Goal: Task Accomplishment & Management: Complete application form

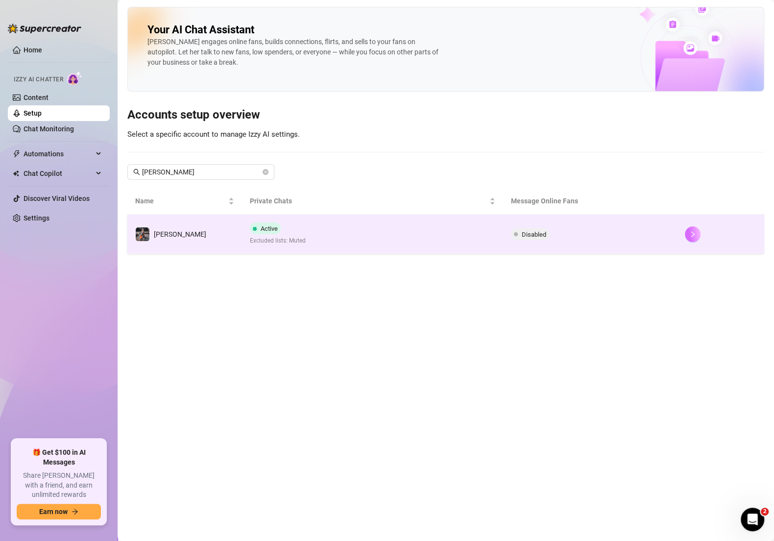
click at [685, 231] on button "button" at bounding box center [693, 234] width 16 height 16
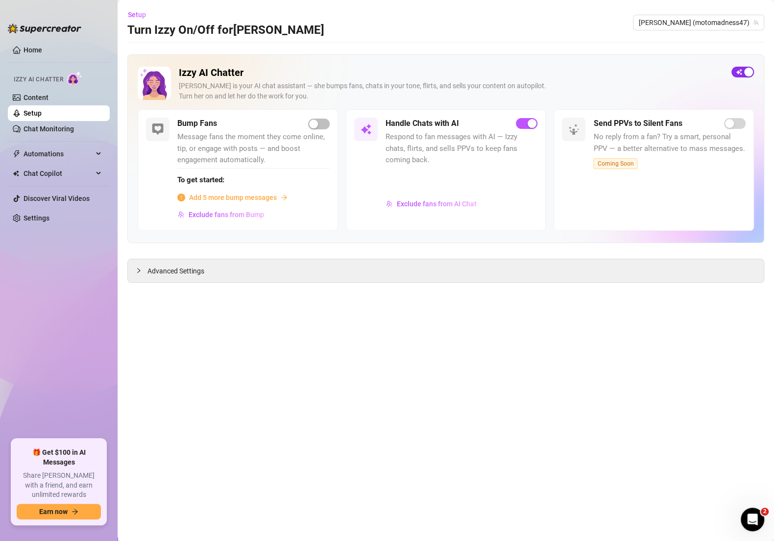
click at [745, 74] on div "button" at bounding box center [748, 72] width 9 height 9
click at [527, 127] on span "button" at bounding box center [527, 123] width 22 height 11
click at [49, 214] on link "Settings" at bounding box center [37, 218] width 26 height 8
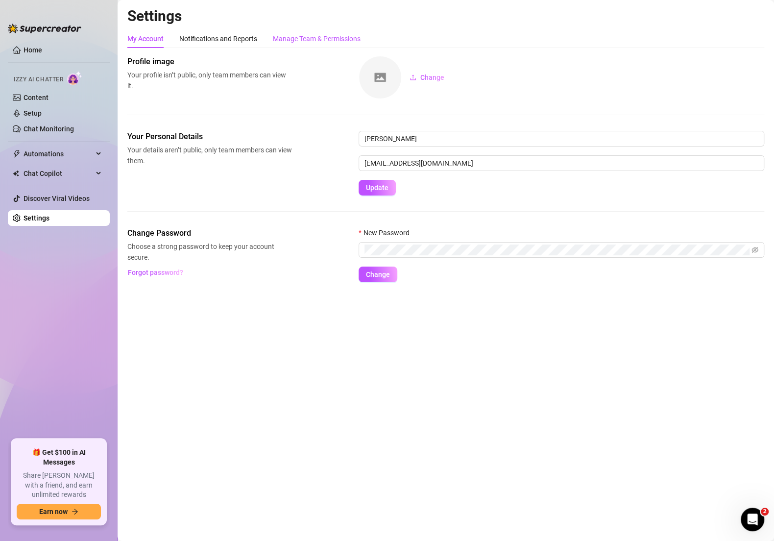
click at [320, 40] on div "Manage Team & Permissions" at bounding box center [317, 38] width 88 height 11
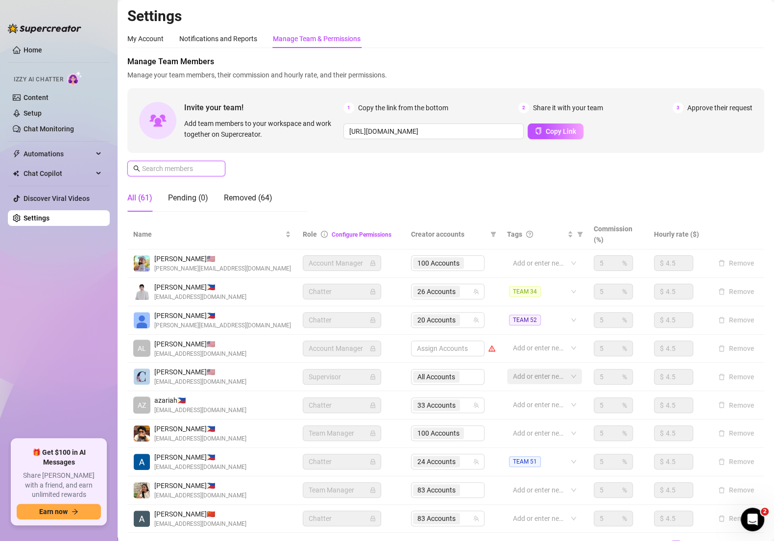
click at [183, 171] on input "text" at bounding box center [177, 168] width 70 height 11
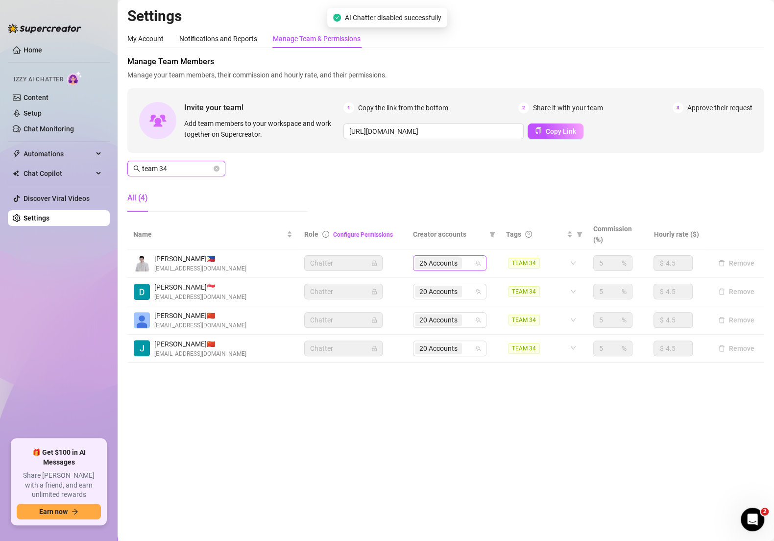
type input "team 34"
click at [464, 265] on input "search" at bounding box center [465, 263] width 2 height 12
click at [461, 263] on span "26 Accounts" at bounding box center [438, 263] width 47 height 12
type input "mo"
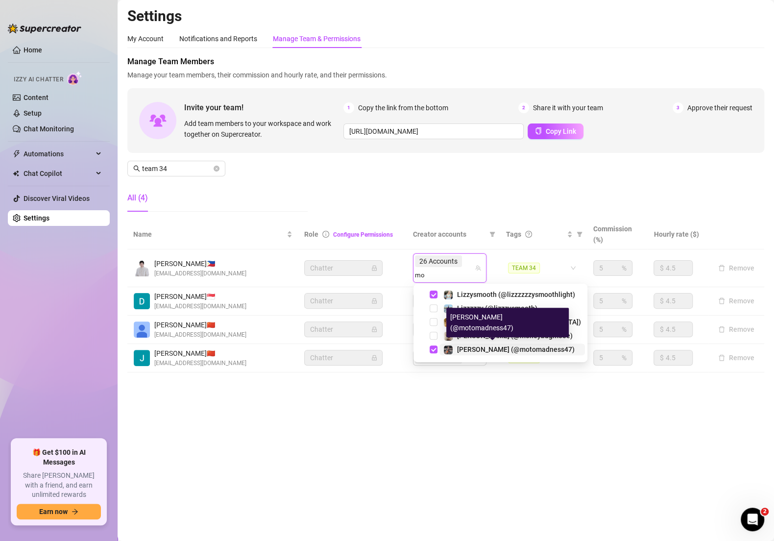
click at [491, 351] on span "[PERSON_NAME] (@motomadness47)" at bounding box center [516, 349] width 118 height 8
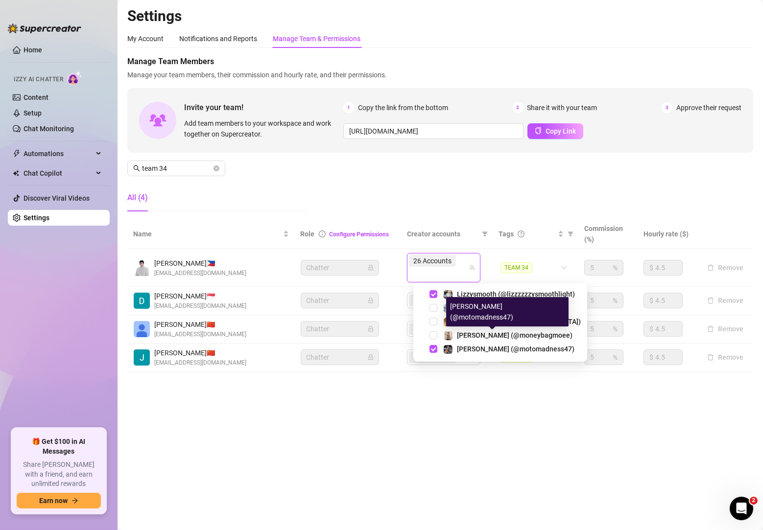
click at [481, 197] on div "Manage Team Members Manage your team members, their commission and hourly rate,…" at bounding box center [440, 138] width 626 height 164
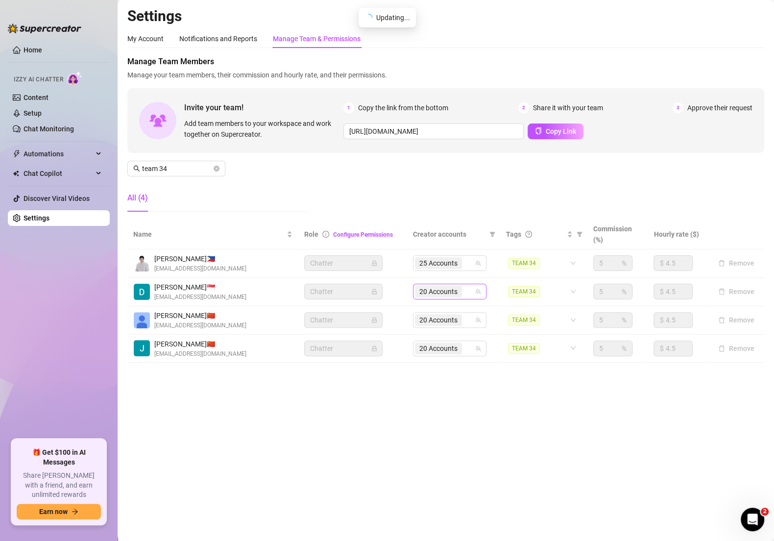
click at [468, 288] on div "20 Accounts" at bounding box center [444, 292] width 59 height 14
type input "moto"
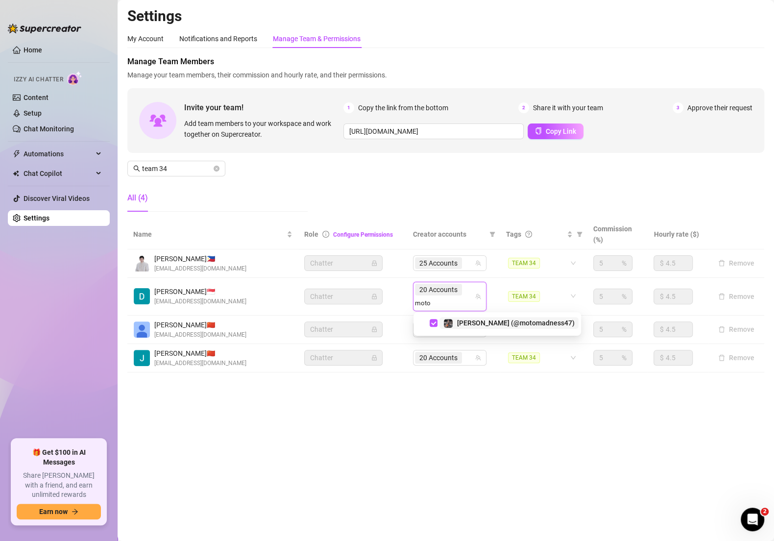
click at [471, 323] on span "[PERSON_NAME] (@motomadness47)" at bounding box center [516, 323] width 118 height 8
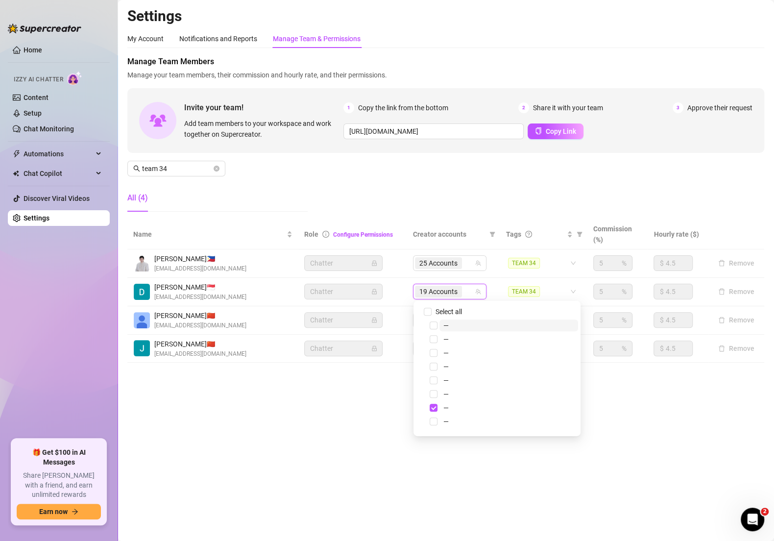
click at [459, 203] on div "Manage Team Members Manage your team members, their commission and hourly rate,…" at bounding box center [445, 138] width 637 height 164
click at [466, 317] on input "search" at bounding box center [465, 320] width 2 height 12
type input "moto"
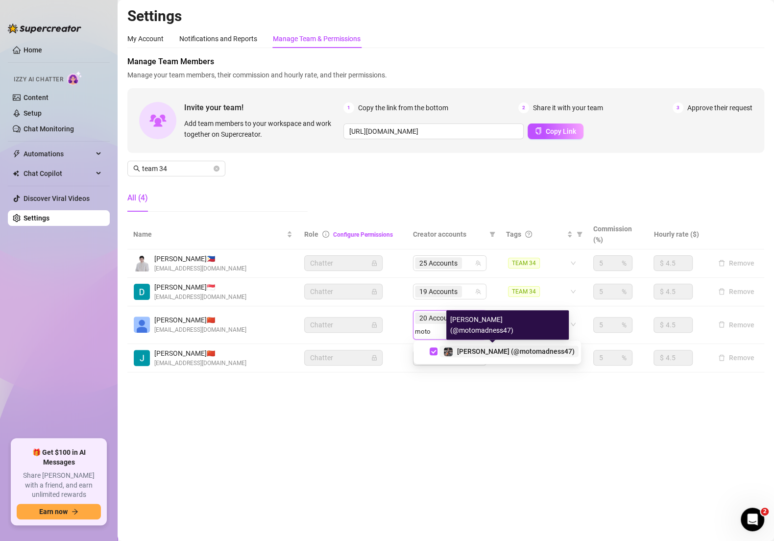
click at [494, 350] on span "[PERSON_NAME] (@motomadness47)" at bounding box center [516, 351] width 118 height 8
click at [469, 182] on div "Manage Team Members Manage your team members, their commission and hourly rate,…" at bounding box center [445, 138] width 637 height 164
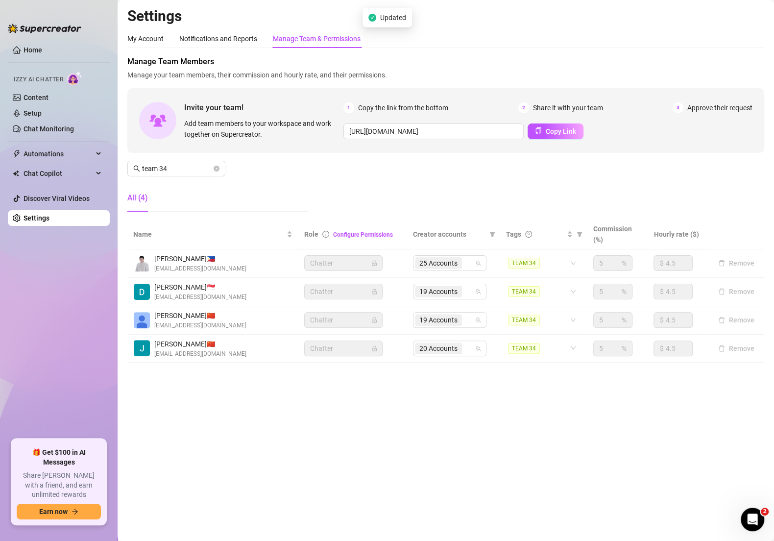
click at [468, 348] on div "20 Accounts" at bounding box center [444, 348] width 59 height 14
type input "moto"
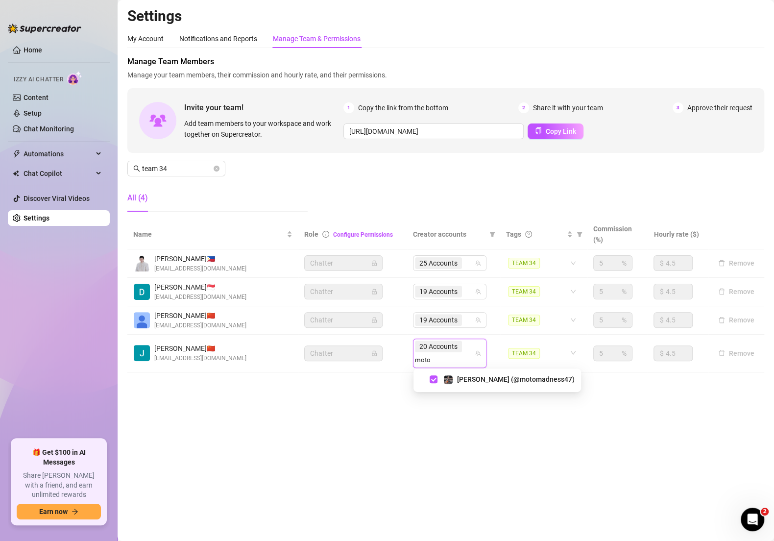
click at [484, 385] on div "[PERSON_NAME] (@motomadness47)" at bounding box center [497, 379] width 163 height 12
click at [482, 381] on span "[PERSON_NAME] (@motomadness47)" at bounding box center [516, 379] width 118 height 8
click at [349, 404] on main "Settings My Account Notifications and Reports Manage Team & Permissions Profile…" at bounding box center [446, 270] width 656 height 541
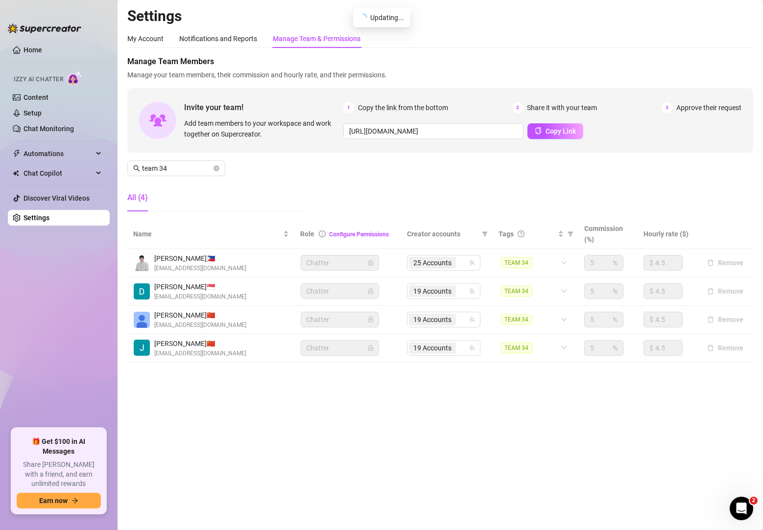
click at [382, 192] on div "Manage Team Members Manage your team members, their commission and hourly rate,…" at bounding box center [440, 138] width 626 height 164
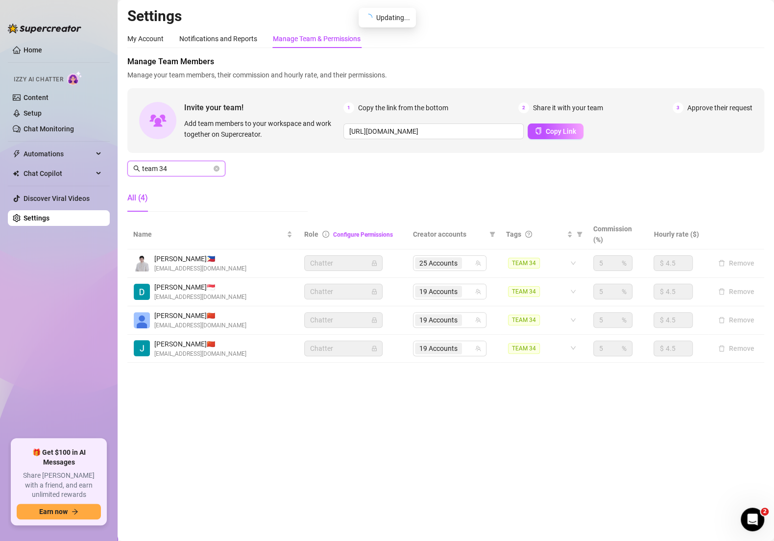
click at [188, 166] on input "team 34" at bounding box center [177, 168] width 70 height 11
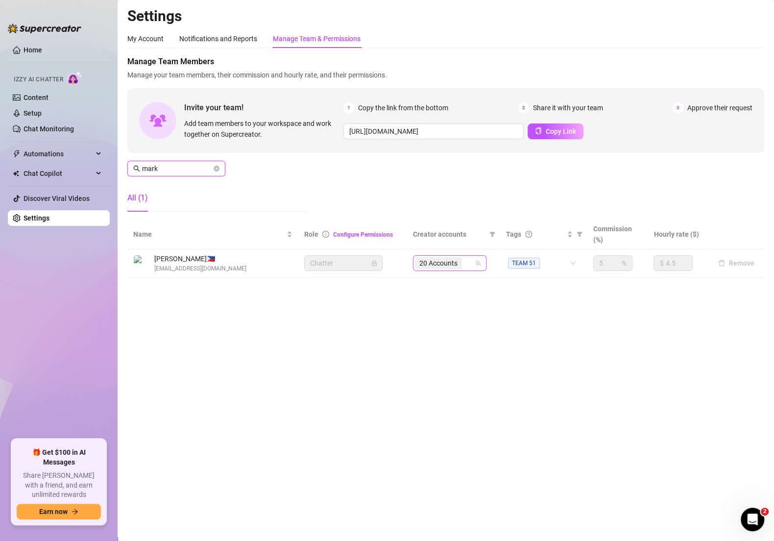
type input "mark"
click at [467, 261] on div "20 Accounts" at bounding box center [444, 263] width 59 height 14
type input "avry"
click at [466, 263] on div "21 Accounts" at bounding box center [444, 263] width 59 height 14
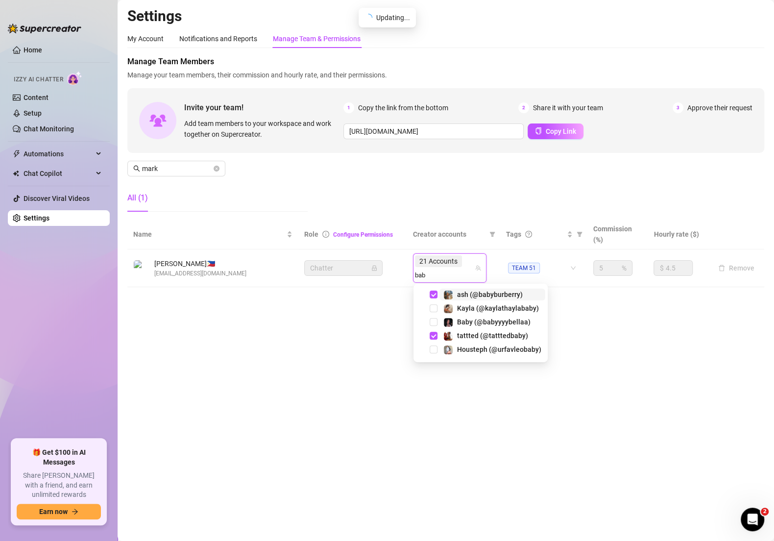
type input "baby"
click at [490, 321] on span "Baby (@babyyyybellaa)" at bounding box center [493, 322] width 73 height 8
click at [336, 334] on main "Settings My Account Notifications and Reports Manage Team & Permissions Profile…" at bounding box center [446, 270] width 656 height 541
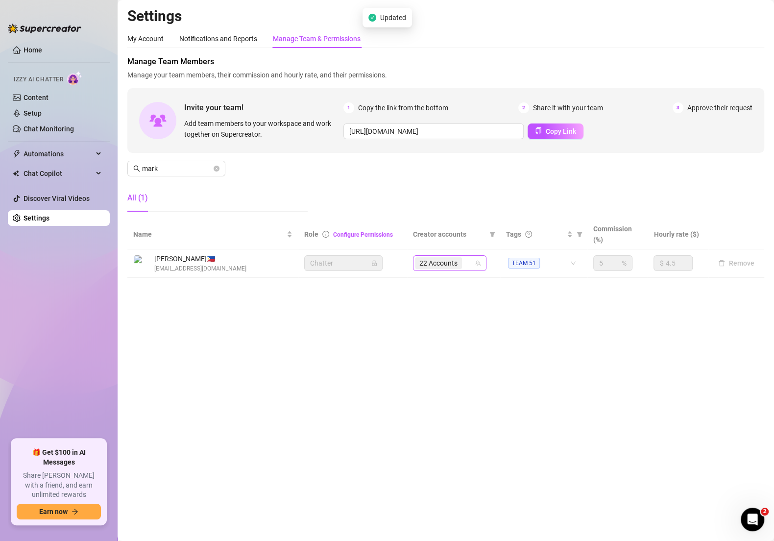
click at [469, 264] on div "22 Accounts" at bounding box center [444, 263] width 59 height 14
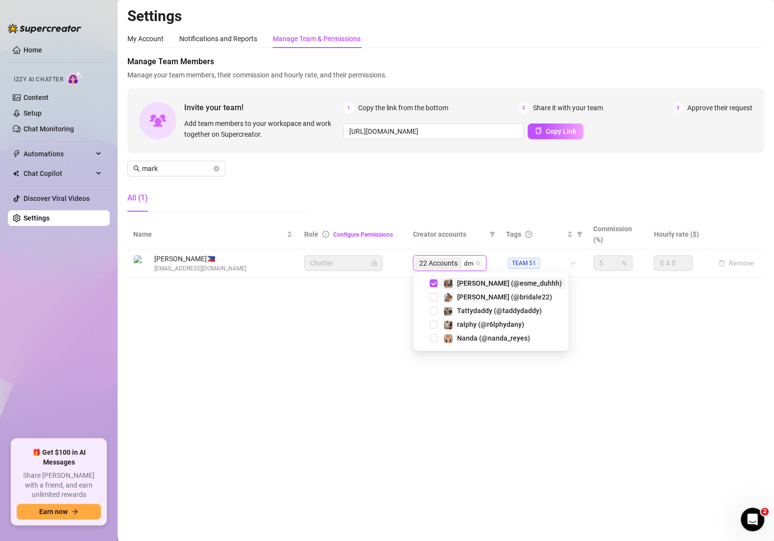
type input "dma"
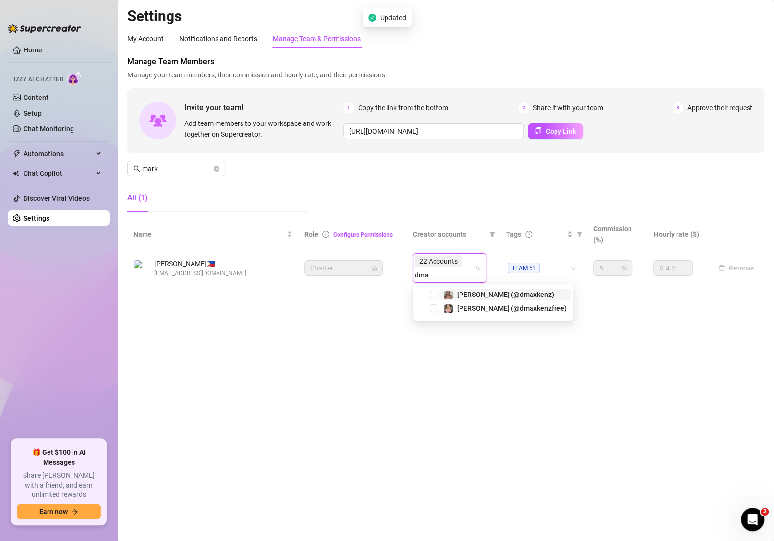
click at [479, 298] on div "[PERSON_NAME] (@dmaxkenz)" at bounding box center [505, 294] width 97 height 12
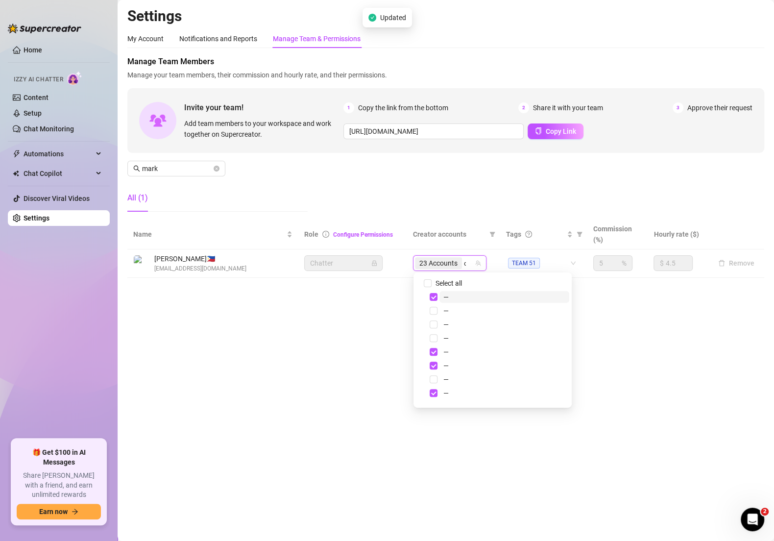
type input "dma"
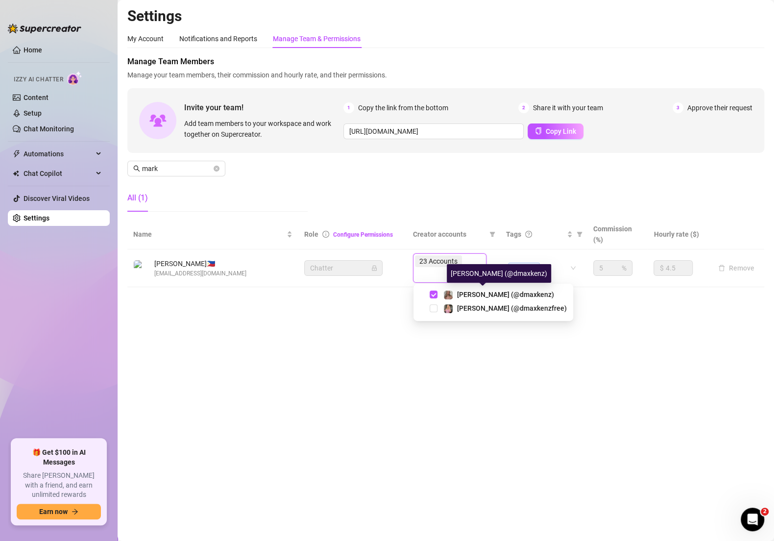
click at [470, 260] on div "23 Accounts dma" at bounding box center [444, 267] width 59 height 27
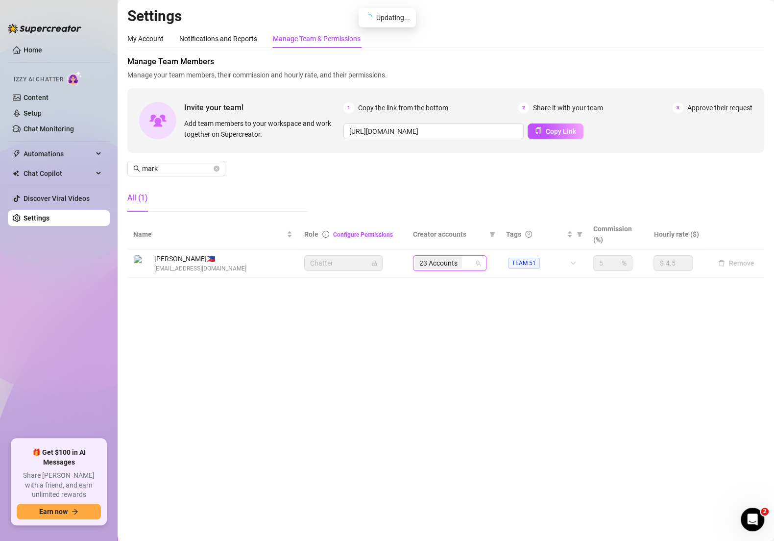
click at [468, 263] on div "23 Accounts" at bounding box center [444, 263] width 59 height 14
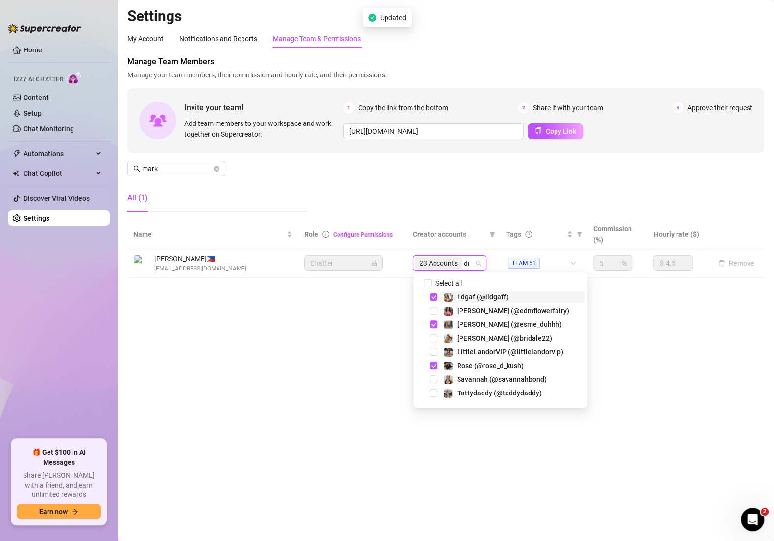
type input "dma"
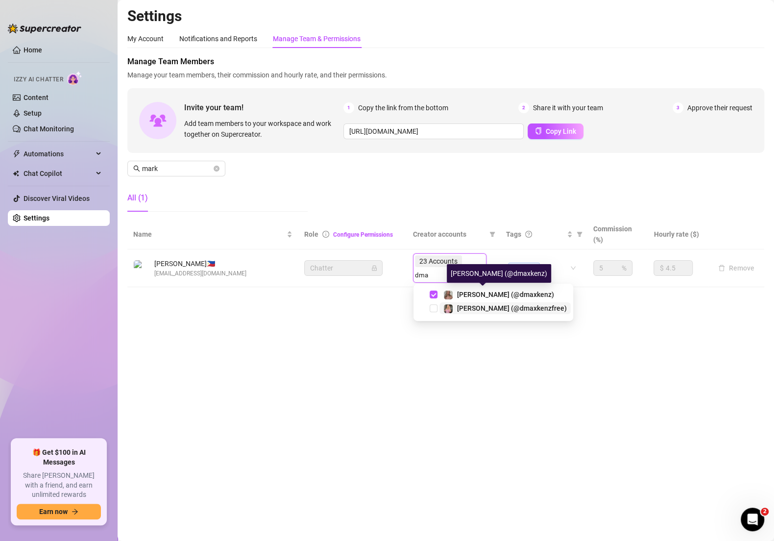
click at [463, 307] on span "[PERSON_NAME] (@dmaxkenzfree)" at bounding box center [512, 308] width 110 height 8
click at [446, 198] on div "Manage Team Members Manage your team members, their commission and hourly rate,…" at bounding box center [445, 138] width 637 height 164
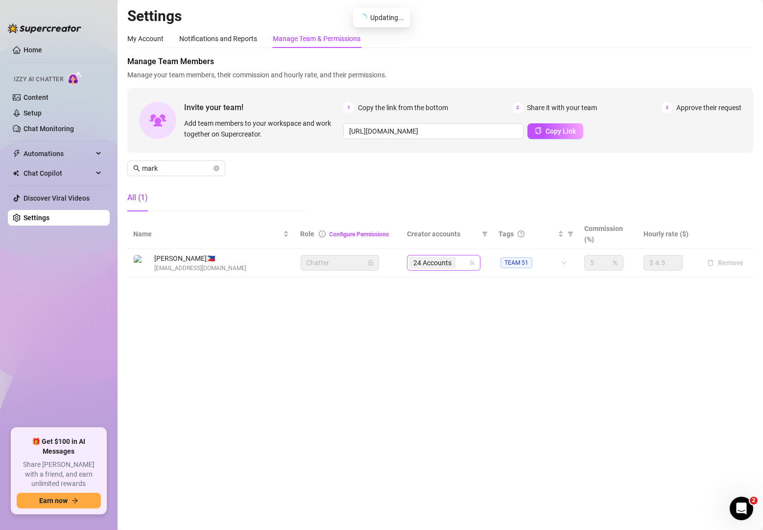
click at [466, 255] on div "24 Accounts" at bounding box center [443, 263] width 73 height 16
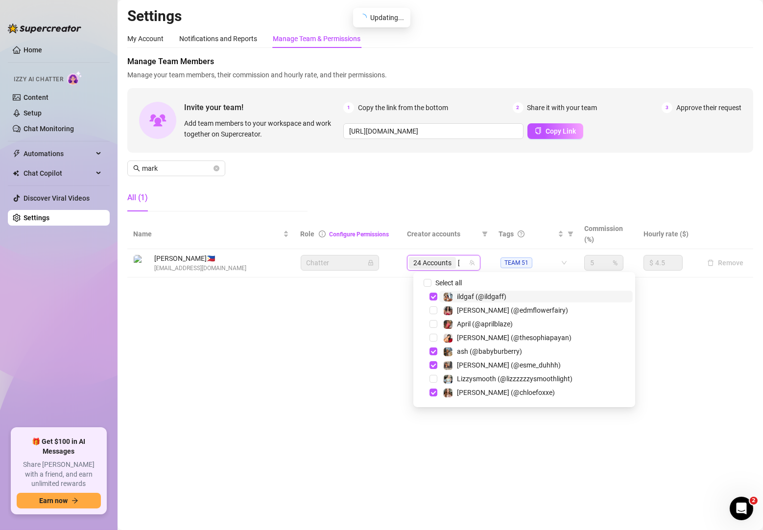
type input "lizz"
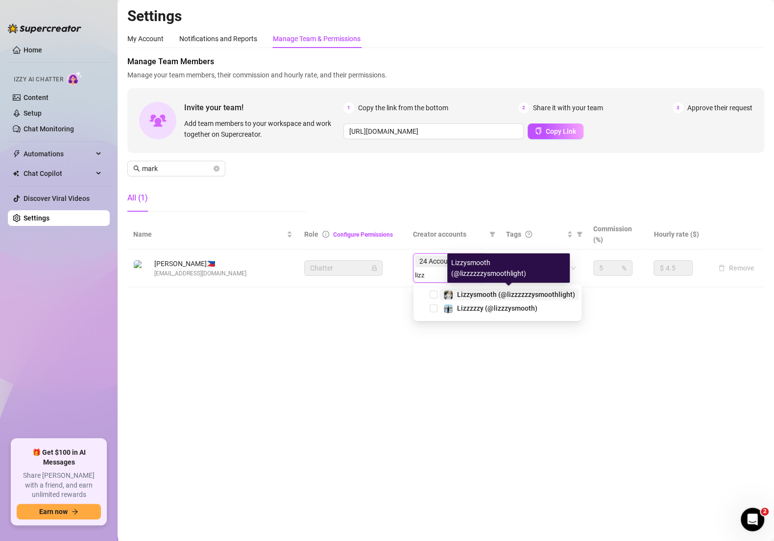
click at [508, 296] on span "Lizzysmooth (@lizzzzzzysmoothlight)" at bounding box center [516, 294] width 118 height 8
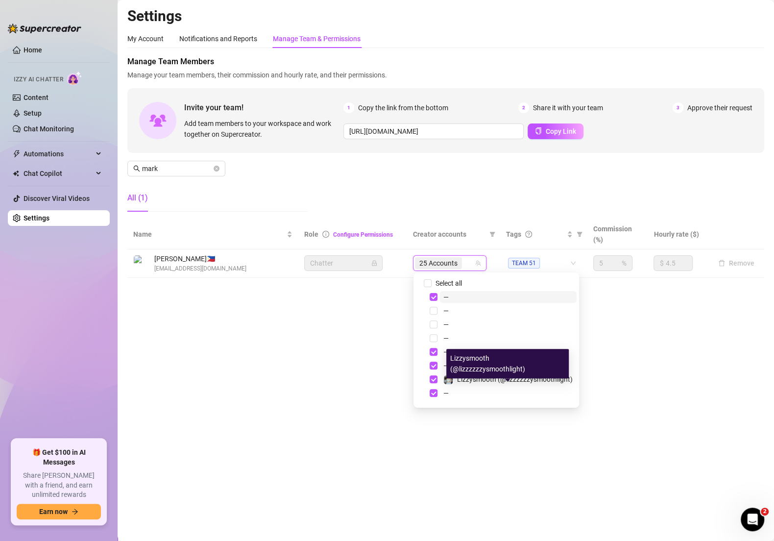
click at [455, 205] on div "Manage Team Members Manage your team members, their commission and hourly rate,…" at bounding box center [445, 138] width 637 height 164
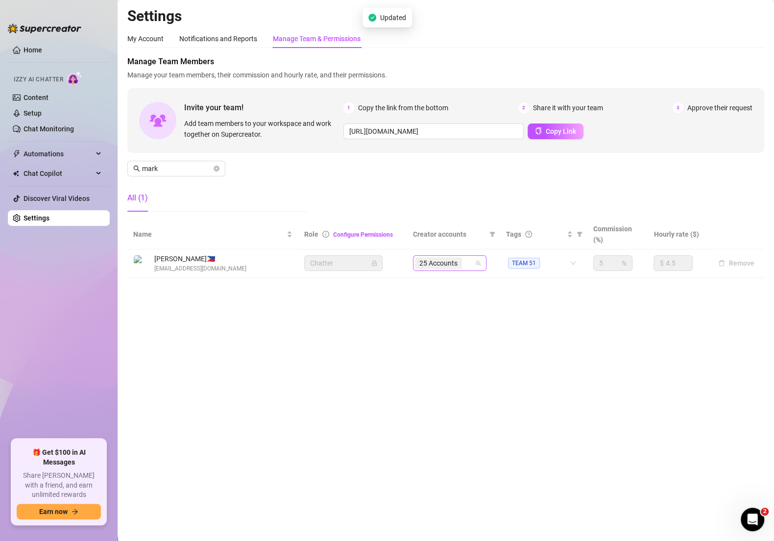
click at [466, 255] on div "25 Accounts" at bounding box center [449, 263] width 73 height 16
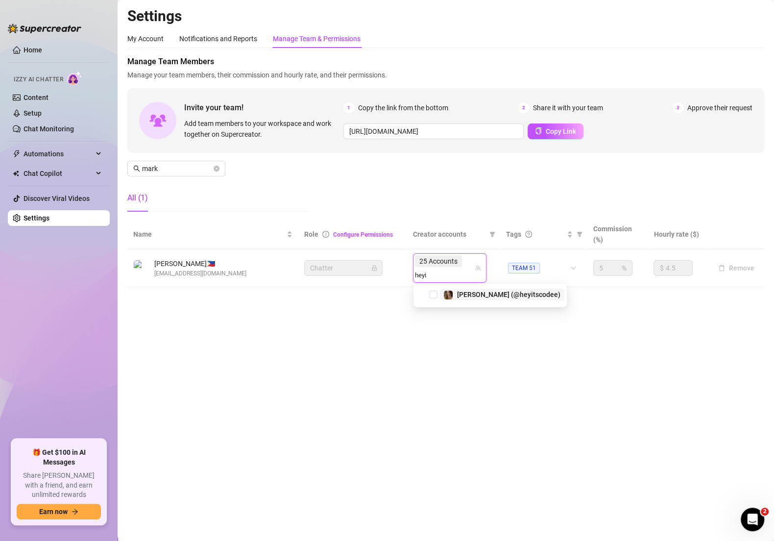
type input "heyit"
click at [497, 298] on span "[PERSON_NAME] (@heyitscodee)" at bounding box center [508, 294] width 103 height 8
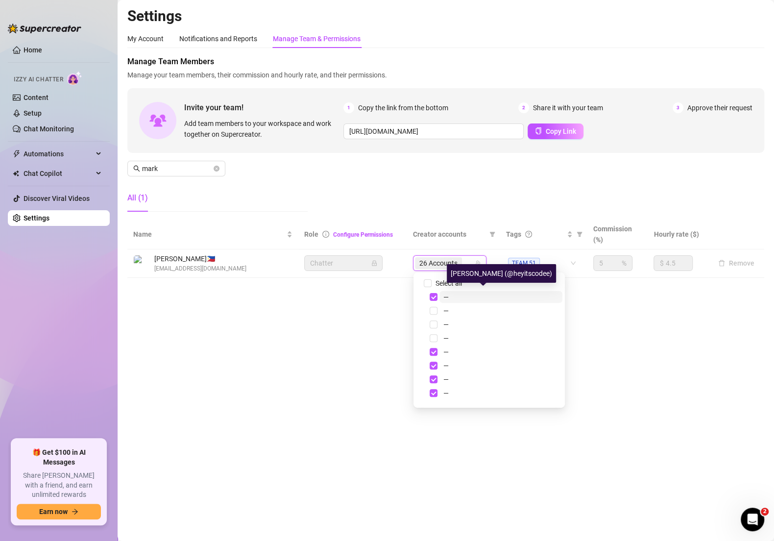
click at [330, 321] on main "Settings My Account Notifications and Reports Manage Team & Permissions Profile…" at bounding box center [446, 270] width 656 height 541
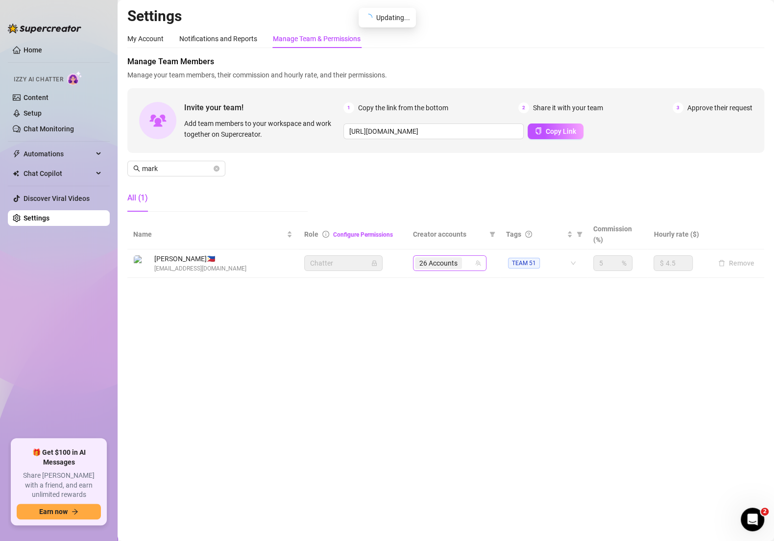
click at [465, 260] on input "search" at bounding box center [465, 263] width 2 height 12
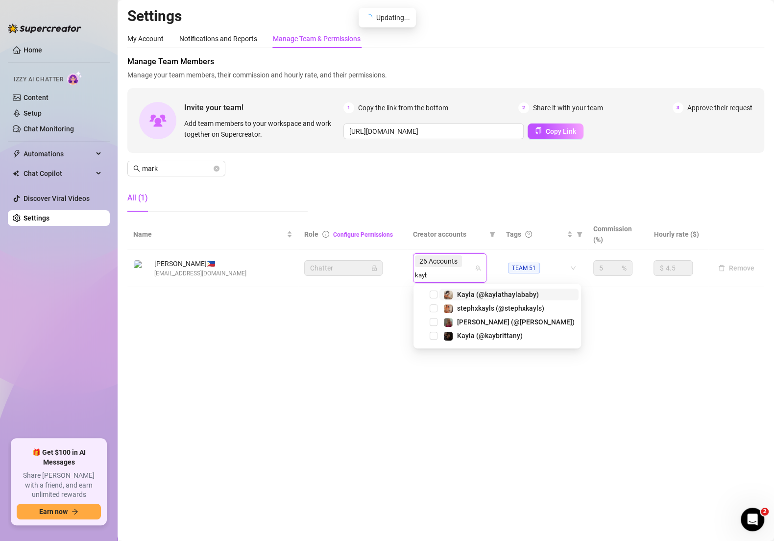
type input "kaybri"
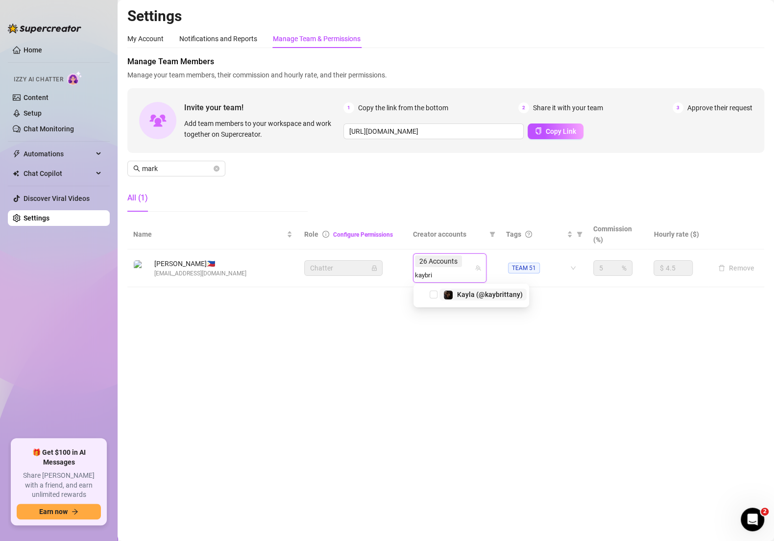
click at [498, 297] on span "Kayla (@kaybrittany)" at bounding box center [490, 294] width 66 height 8
click at [419, 182] on div "Manage Team Members Manage your team members, their commission and hourly rate,…" at bounding box center [445, 138] width 637 height 164
click at [468, 261] on div "27 Accounts" at bounding box center [444, 263] width 59 height 14
type input "little"
click at [507, 292] on span "LittleLandorVIP (@littlelandorvip)" at bounding box center [510, 294] width 106 height 8
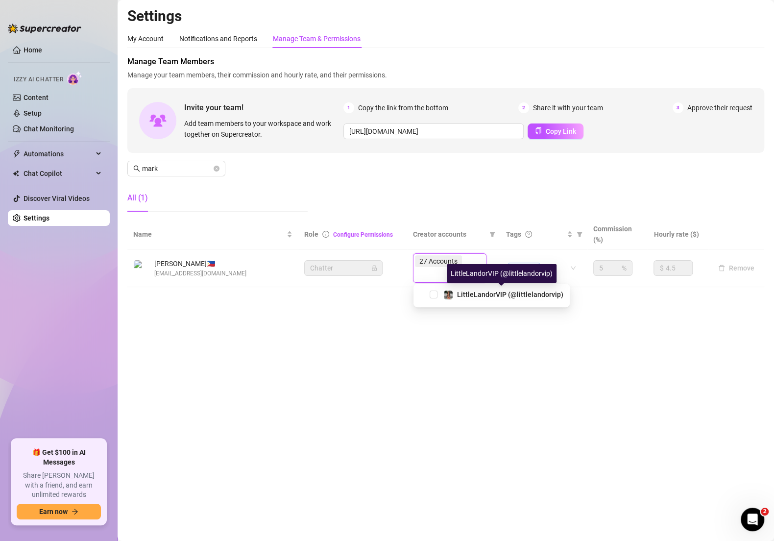
click at [442, 200] on div "Manage Team Members Manage your team members, their commission and hourly rate,…" at bounding box center [445, 138] width 637 height 164
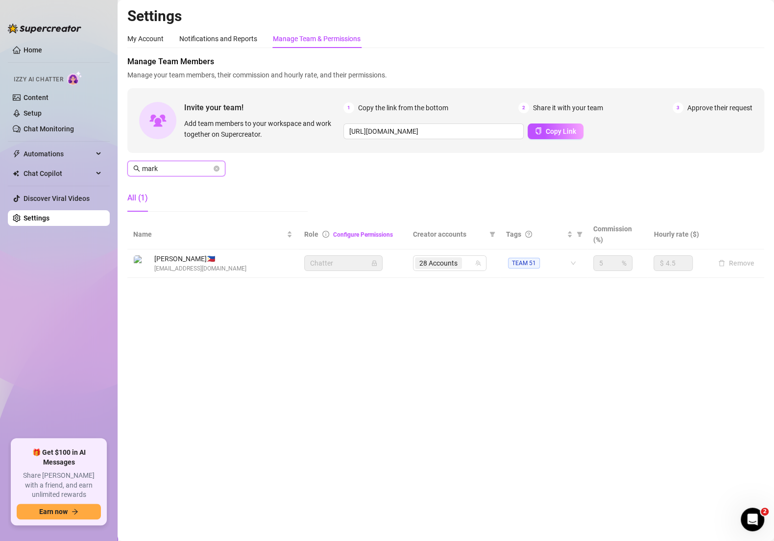
click at [190, 167] on input "mark" at bounding box center [177, 168] width 70 height 11
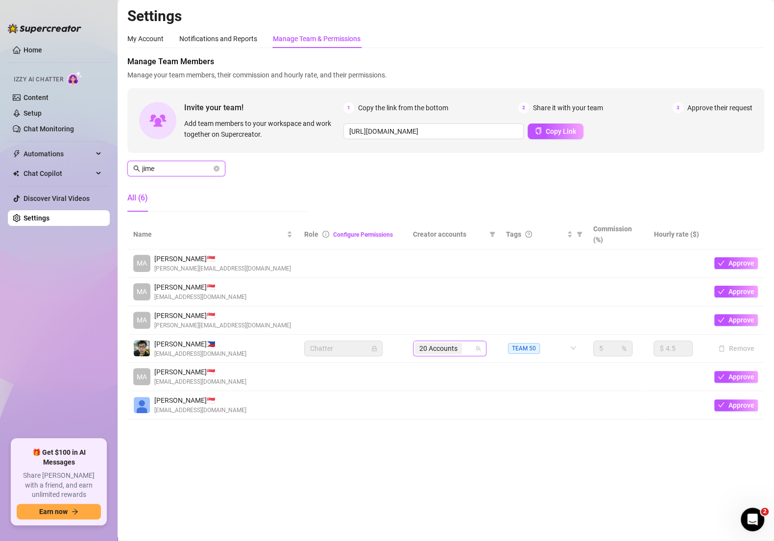
click at [468, 347] on div "20 Accounts" at bounding box center [444, 348] width 59 height 14
type input "jime"
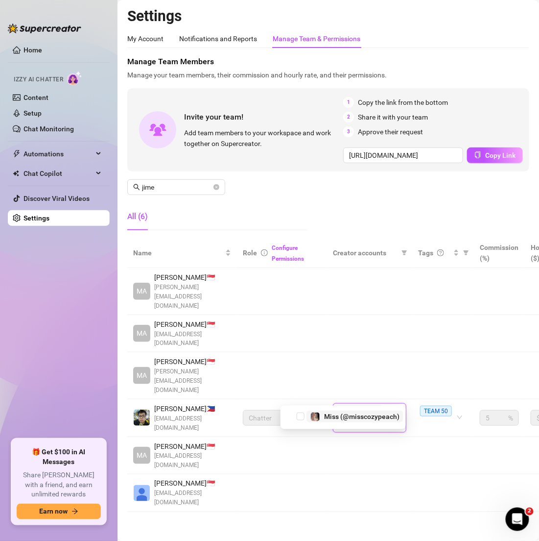
type input "miss"
type input "ohso"
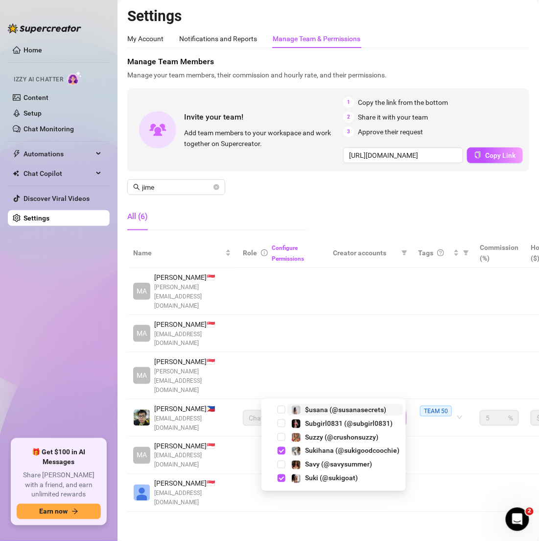
type input "susa"
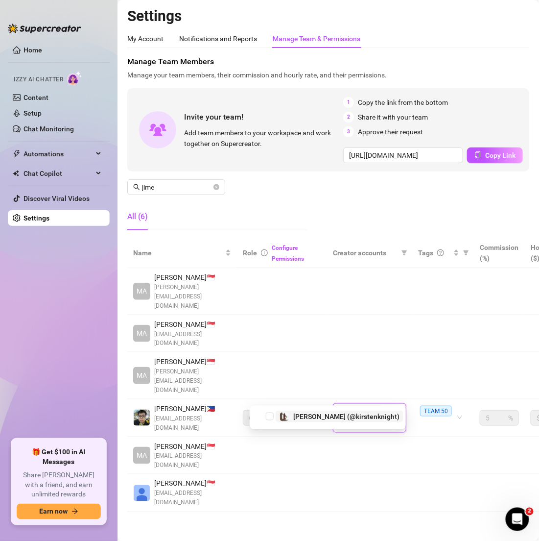
type input "kirste"
type input "[DEMOGRAPHIC_DATA]"
type input "[PERSON_NAME]"
type input "savys"
type input "avryjenne"
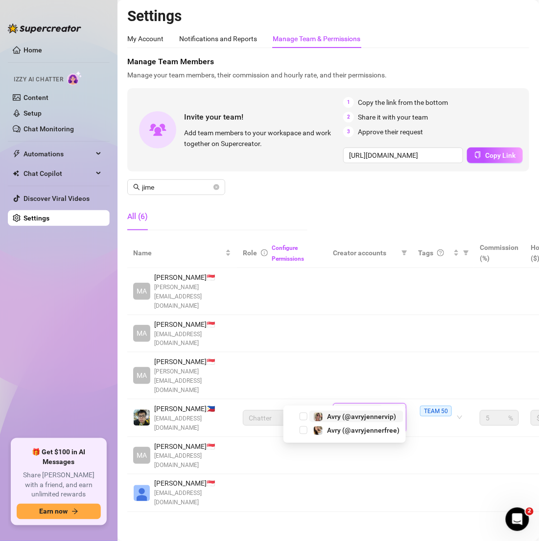
type input "with"
click at [370, 412] on span "29 Accounts" at bounding box center [358, 417] width 38 height 11
click at [384, 412] on input "search" at bounding box center [385, 418] width 2 height 12
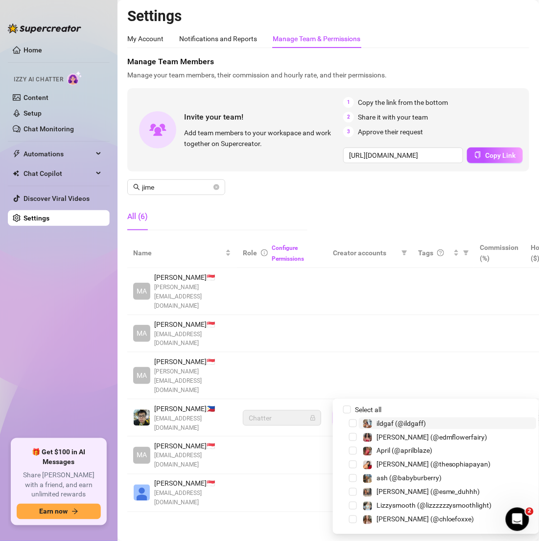
click at [384, 412] on input "search" at bounding box center [385, 418] width 2 height 12
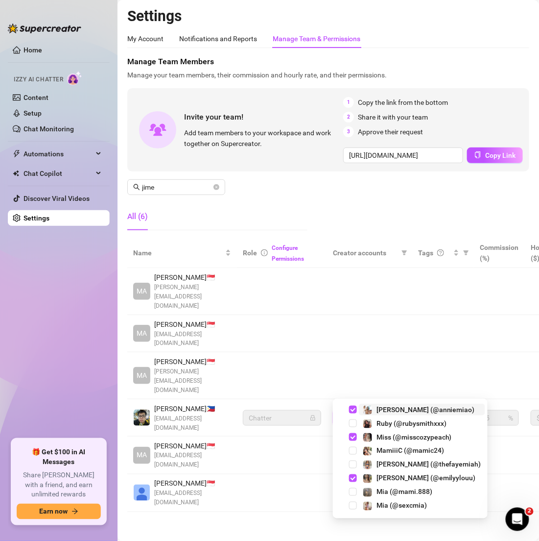
type input "miss"
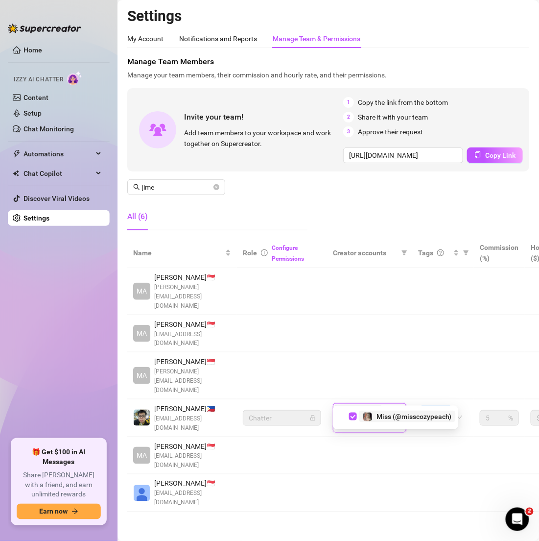
click at [385, 419] on span "Miss (@misscozypeach)" at bounding box center [414, 416] width 75 height 8
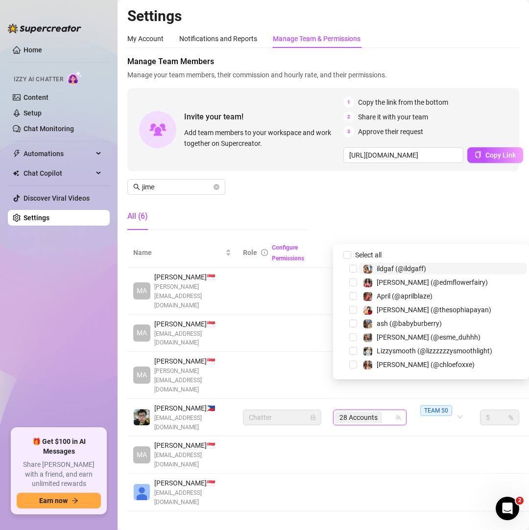
click at [384, 412] on input "search" at bounding box center [385, 418] width 2 height 12
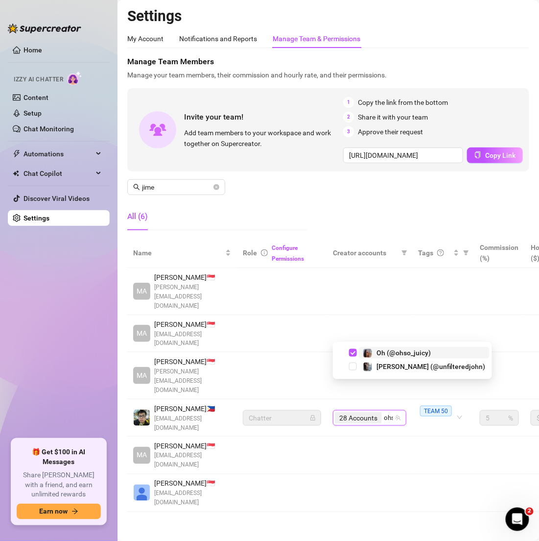
type input "ohso"
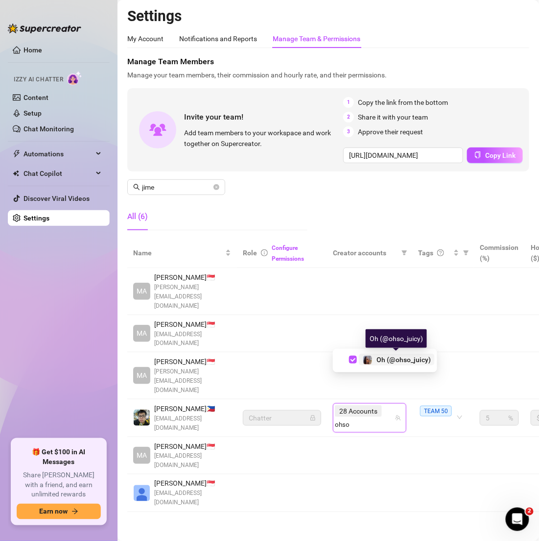
click at [382, 363] on span "Oh (@ohso_juicy)" at bounding box center [404, 360] width 54 height 8
type input "susa"
click at [399, 363] on span "$usana (@susanasecrets)" at bounding box center [417, 360] width 81 height 8
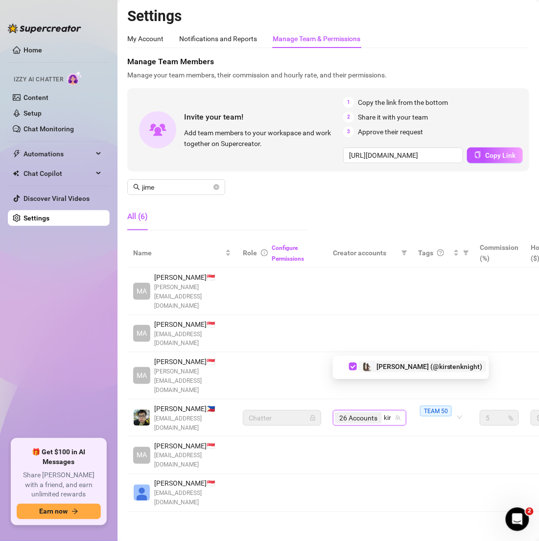
type input "kirs"
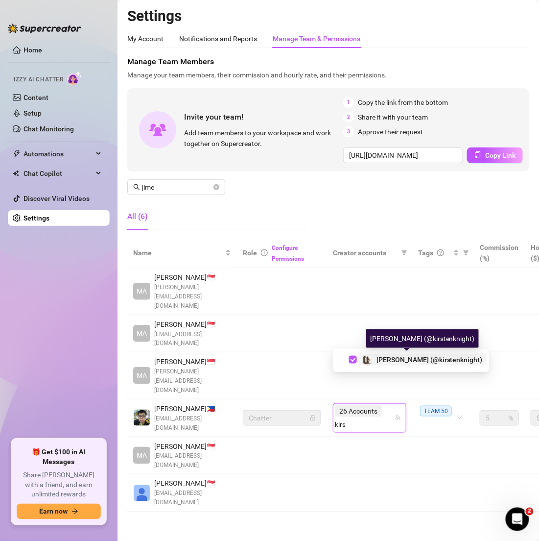
click at [406, 358] on span "[PERSON_NAME] (@kirstenknight)" at bounding box center [430, 360] width 106 height 8
type input "anni"
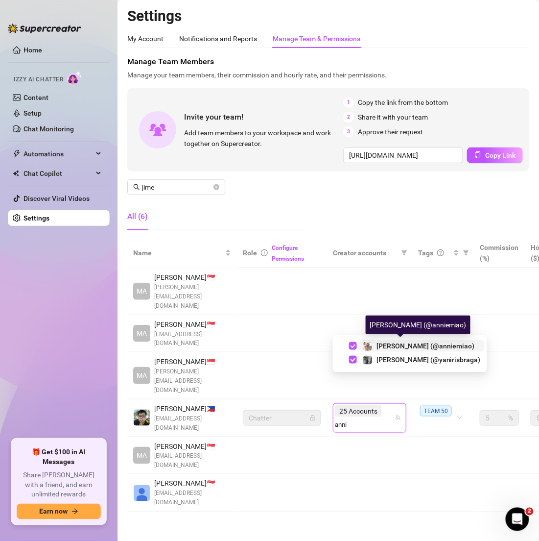
click at [390, 348] on span "[PERSON_NAME] (@anniemiao)" at bounding box center [426, 346] width 98 height 8
type input "savy"
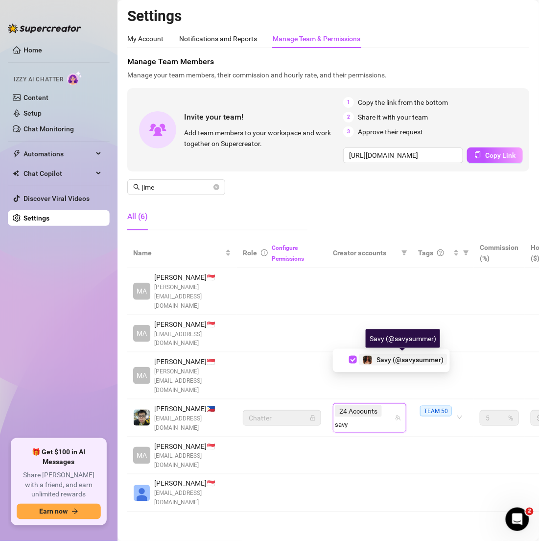
click at [401, 357] on span "Savy (@savysummer)" at bounding box center [410, 360] width 67 height 8
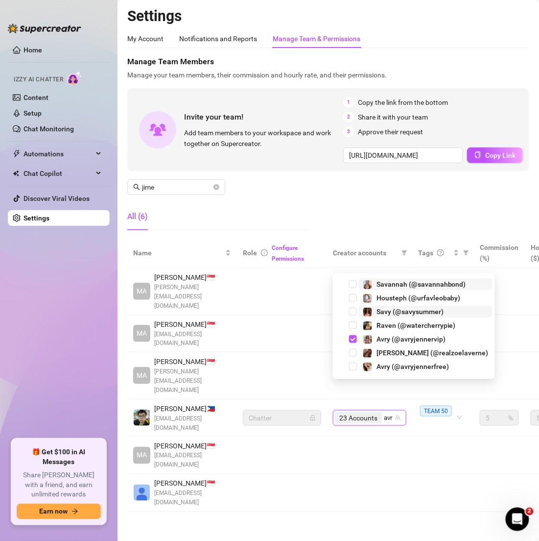
type input "avry"
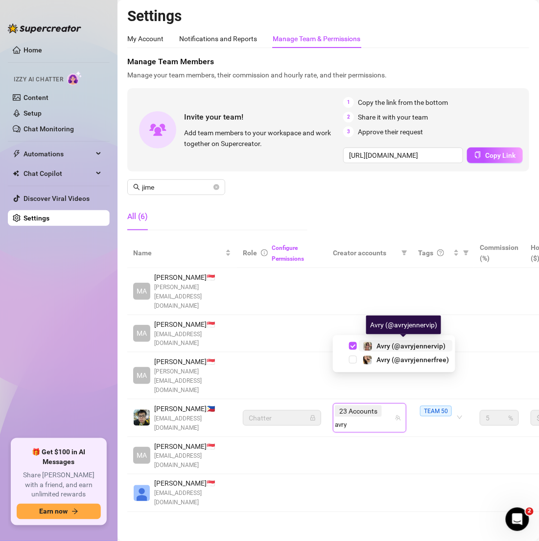
click at [396, 345] on span "Avry (@avryjennervip)" at bounding box center [411, 346] width 69 height 8
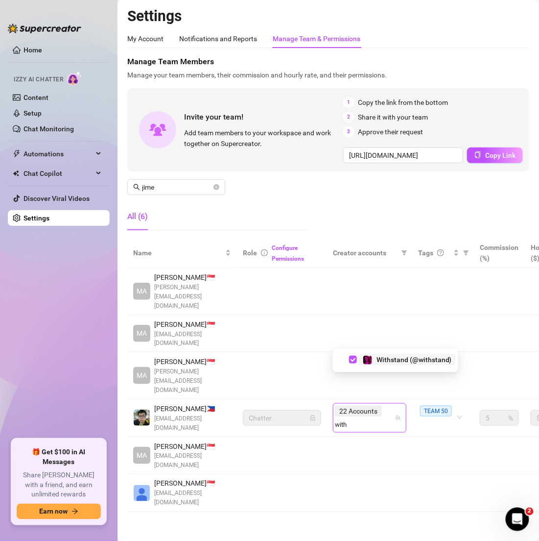
type input "withs"
click at [417, 362] on span "Withstand (@withstand)" at bounding box center [414, 360] width 75 height 8
click at [293, 352] on td at bounding box center [282, 375] width 90 height 47
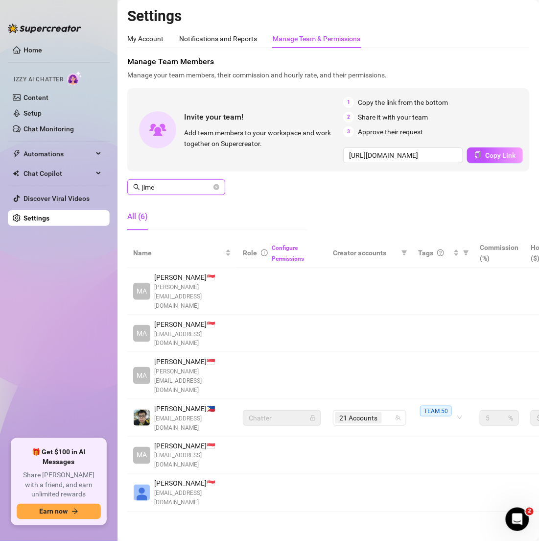
click at [175, 184] on input "jime" at bounding box center [177, 187] width 70 height 11
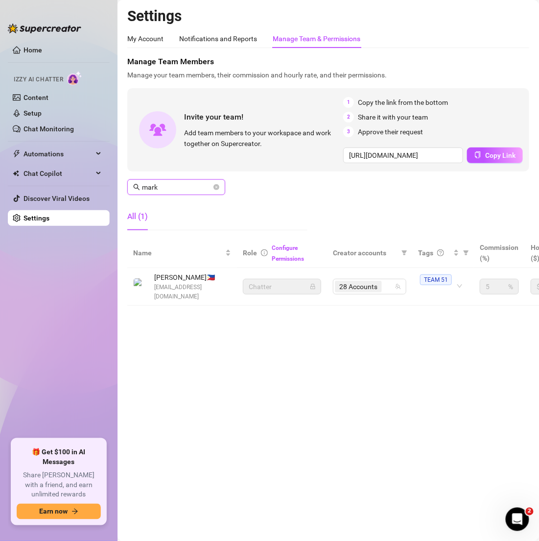
type input "mark"
click at [386, 287] on div "28 Accounts" at bounding box center [364, 287] width 59 height 14
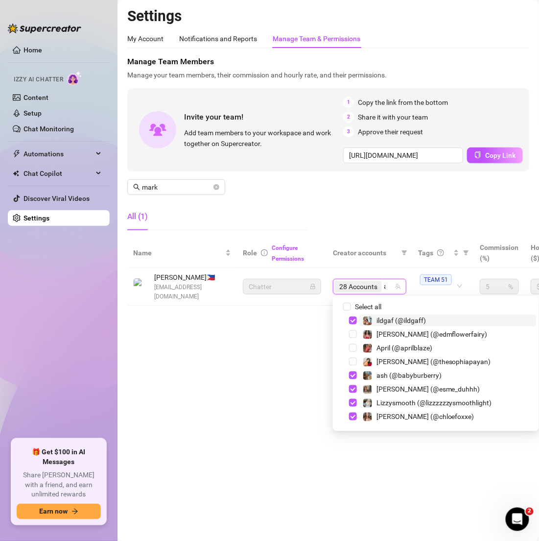
type input "avry"
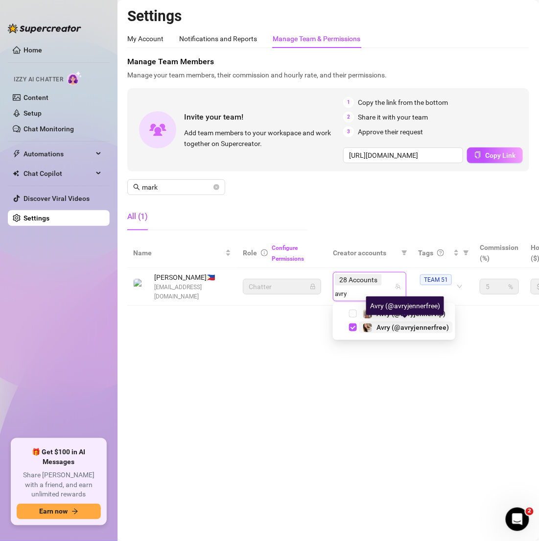
click at [390, 327] on span "Avry (@avryjennerfree)" at bounding box center [413, 327] width 72 height 8
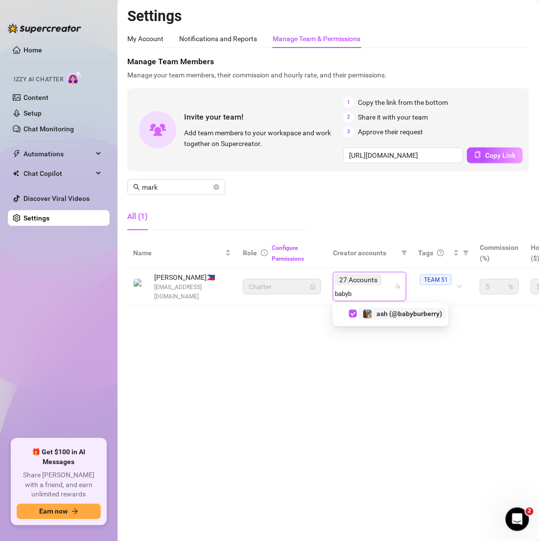
type input "baby"
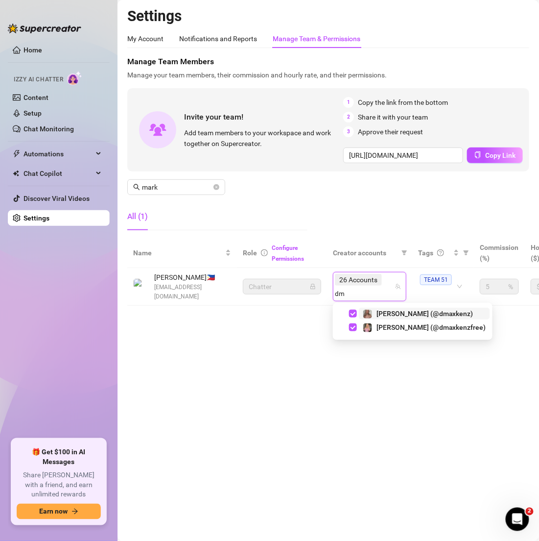
type input "dma"
click at [384, 315] on span "[PERSON_NAME] (@dmaxkenz)" at bounding box center [425, 313] width 97 height 8
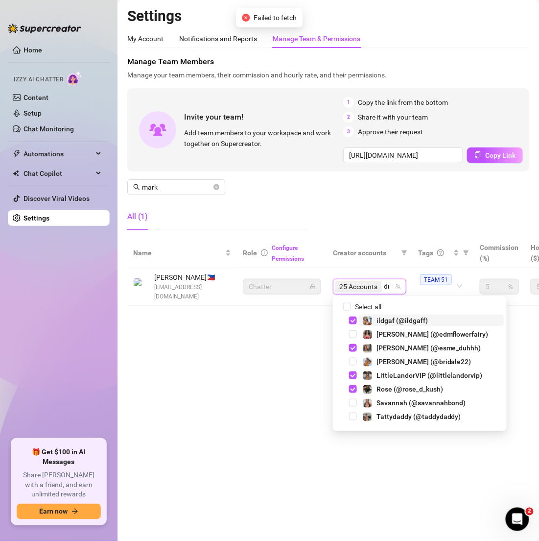
type input "dma"
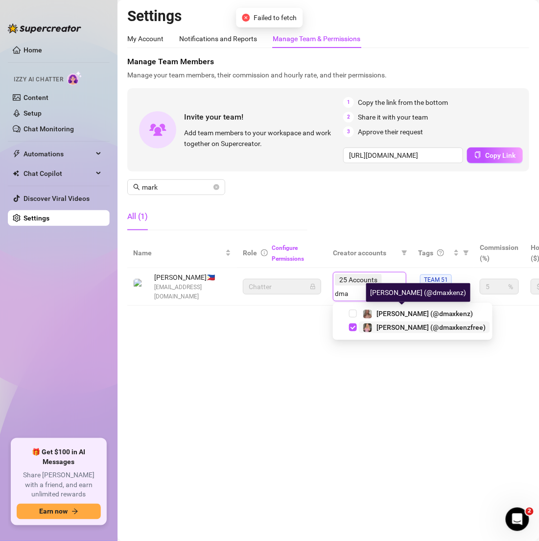
click at [406, 327] on span "[PERSON_NAME] (@dmaxkenzfree)" at bounding box center [432, 327] width 110 height 8
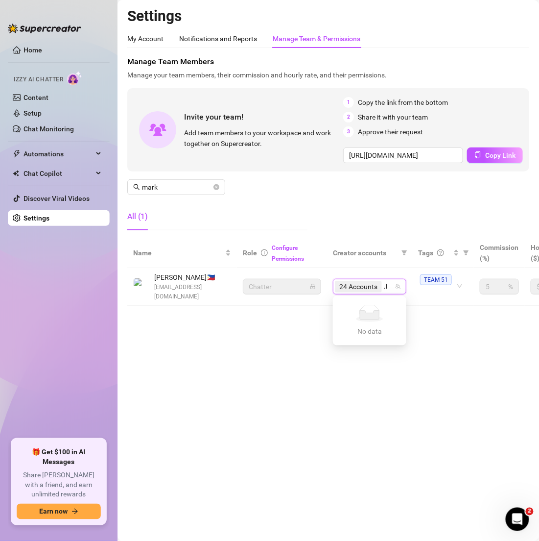
type input "."
type input "l"
type input "lizzz"
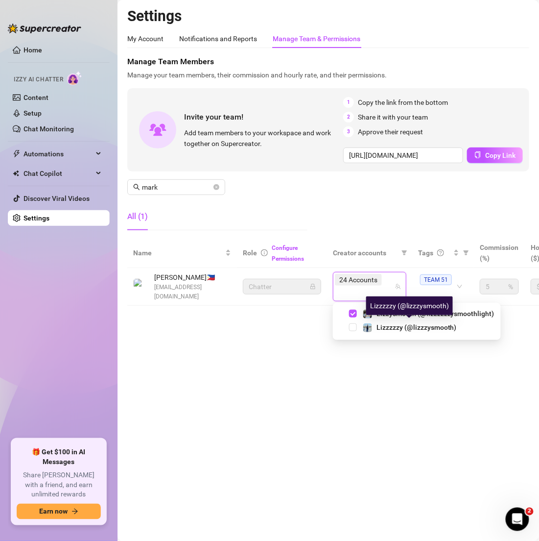
click at [394, 312] on div "Lizzzzzy (@lizzzysmooth)" at bounding box center [409, 305] width 87 height 19
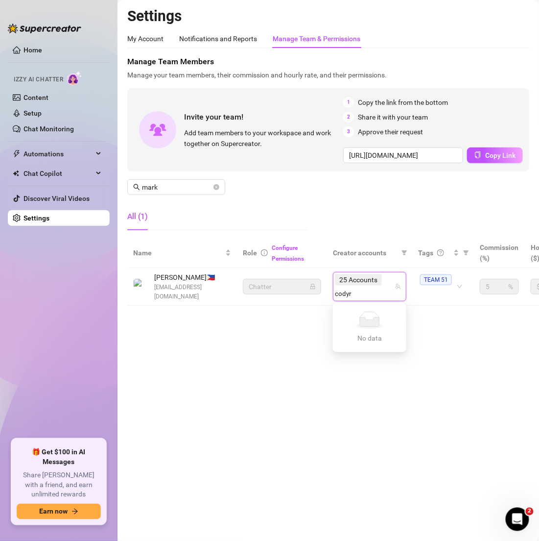
type input "[PERSON_NAME]"
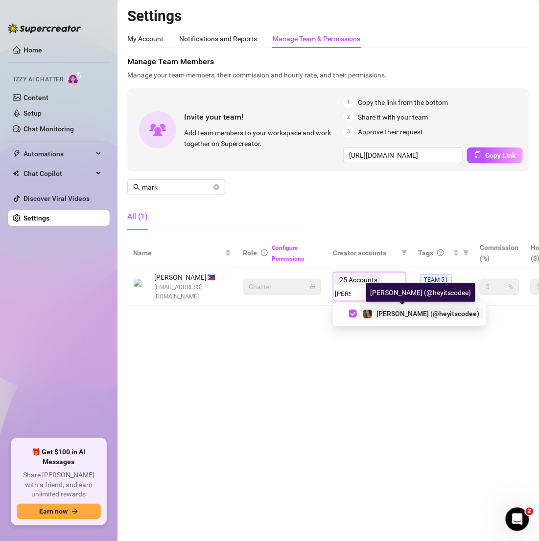
click at [399, 311] on span "[PERSON_NAME] (@heyitscodee)" at bounding box center [428, 313] width 103 height 8
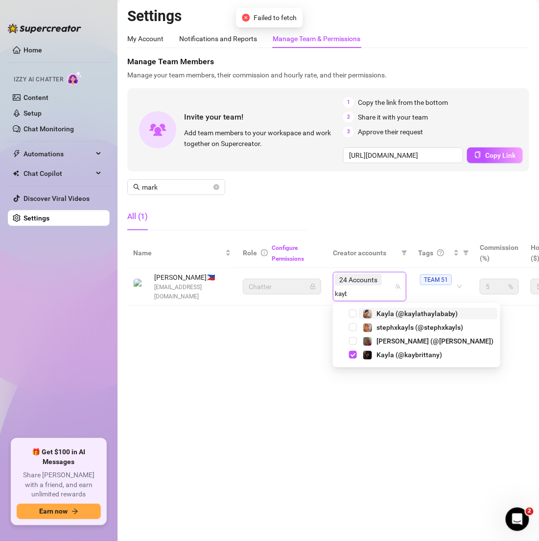
type input "kaybr"
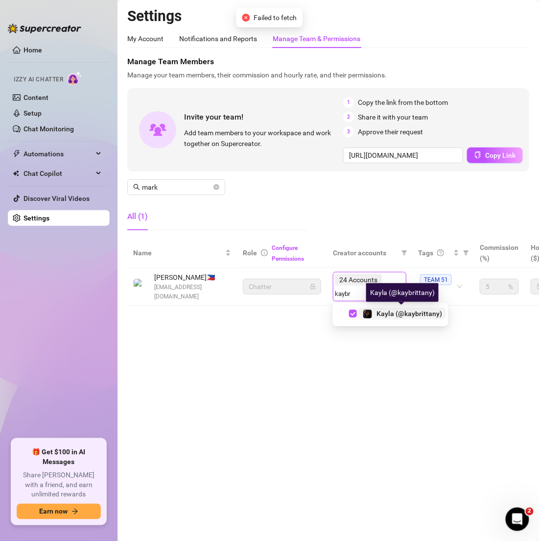
click at [387, 309] on span "Kayla (@kaybrittany)" at bounding box center [410, 313] width 66 height 8
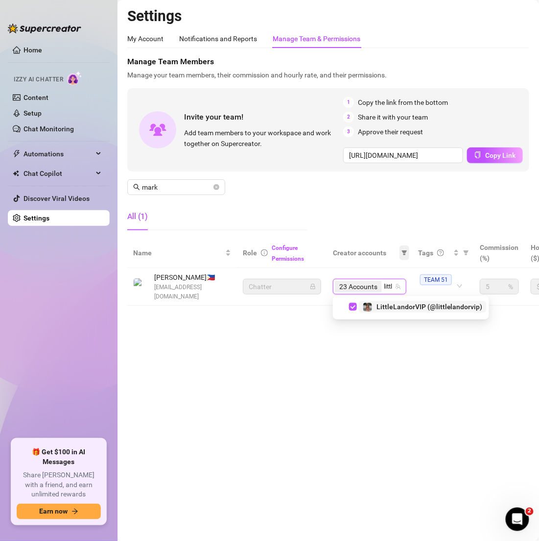
type input "little"
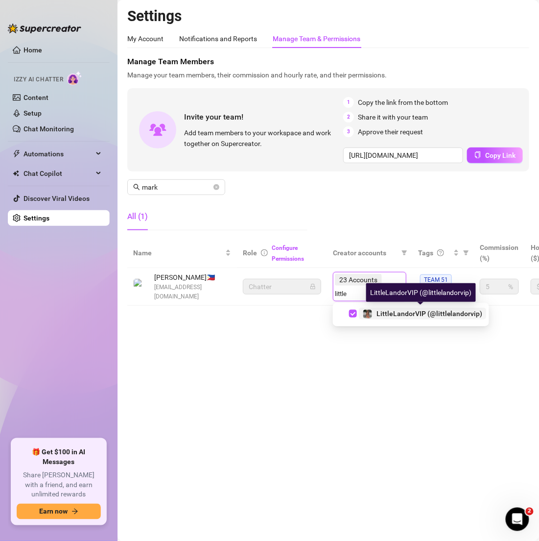
click at [397, 314] on span "LittleLandorVIP (@littlelandorvip)" at bounding box center [430, 313] width 106 height 8
click at [372, 228] on div "Manage Team Members Manage your team members, their commission and hourly rate,…" at bounding box center [328, 147] width 402 height 182
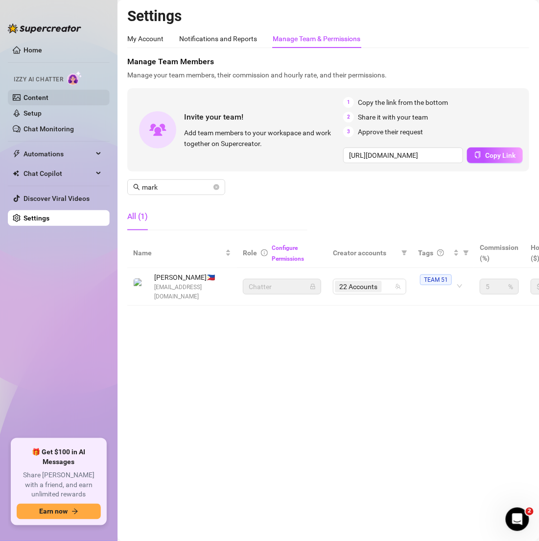
click at [37, 94] on link "Content" at bounding box center [36, 98] width 25 height 8
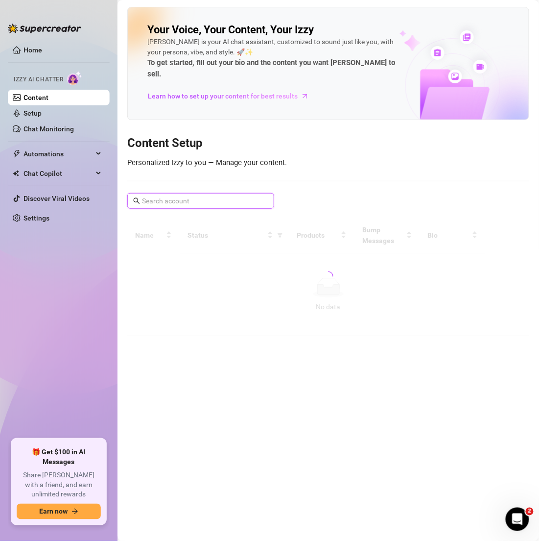
click at [189, 195] on input "text" at bounding box center [201, 200] width 119 height 11
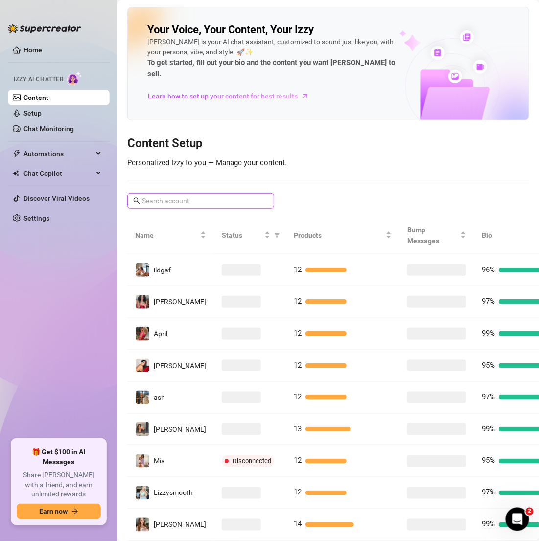
click at [174, 195] on input "text" at bounding box center [201, 200] width 119 height 11
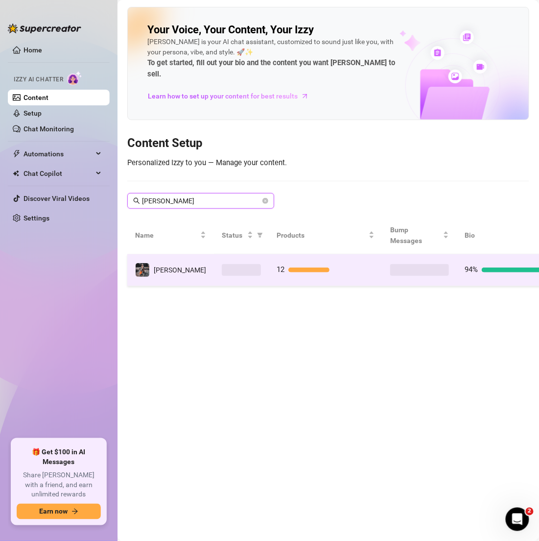
type input "[PERSON_NAME]"
click at [269, 254] on td "12" at bounding box center [326, 270] width 114 height 32
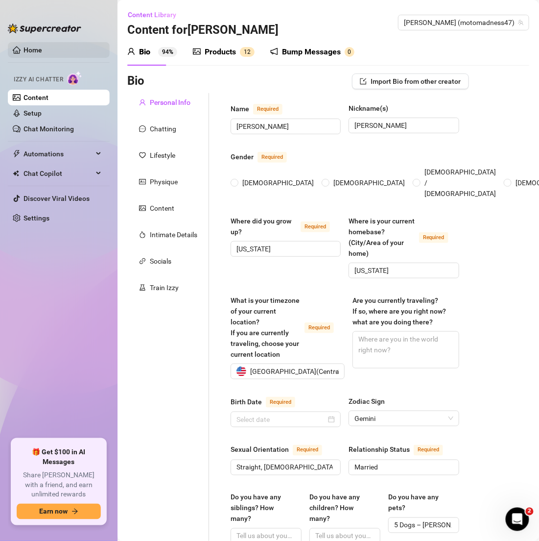
type input "[PERSON_NAME]"
type input "[US_STATE]"
type input "Straight, [DEMOGRAPHIC_DATA]"
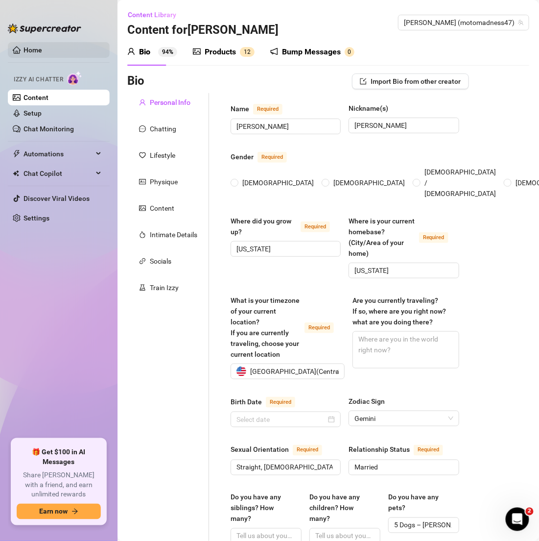
type input "Married"
type input "5 Dogs – [PERSON_NAME] (Great Dane), [PERSON_NAME] (Great Dane), [DEMOGRAPHIC_D…"
type input "Content creator on OnlyFans, social media influencer"
type input "Various [DEMOGRAPHIC_DATA] jobs in retail, event hosting, and nightlife promoti…"
type input "High school graduate, some college"
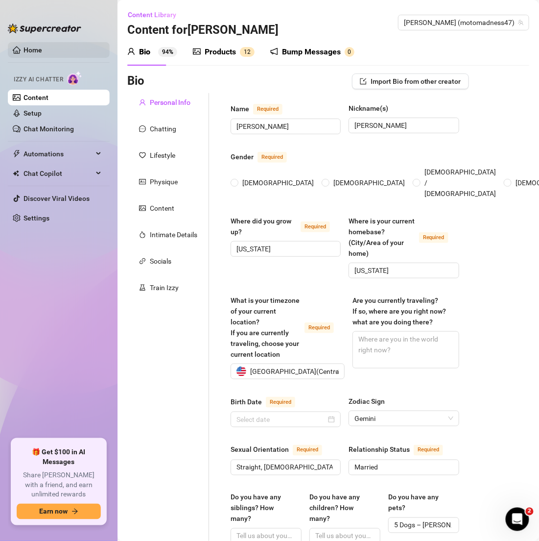
type input "Open-minded, loves adventure and freedom, values honesty and fun"
type textarea "Grow my online presence, attend as many festivals and events as possible, trave…"
type textarea "Once tried to ride a horse while wearing heels - ended up in the mud laughing w…"
type textarea "I can ride almost anything with wheels; i have a secret talent for freestyle da…"
type textarea "i ride big dirt bikes, thats my whole niche. i make content with a [DEMOGRAPHIC…"
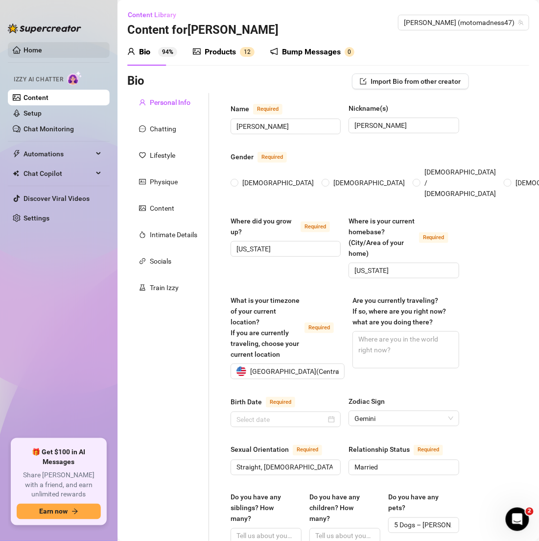
radio input "true"
type input "[DATE]"
click at [32, 46] on link "Home" at bounding box center [33, 50] width 19 height 8
